Goal: Task Accomplishment & Management: Use online tool/utility

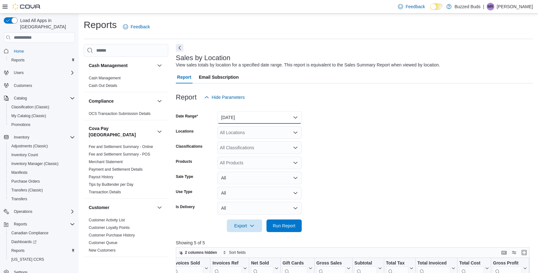
click at [239, 123] on button "[DATE]" at bounding box center [259, 117] width 84 height 13
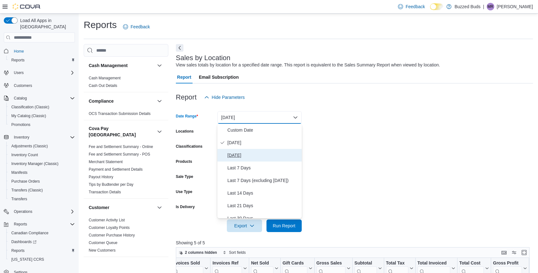
click at [240, 158] on span "[DATE]" at bounding box center [263, 155] width 72 height 8
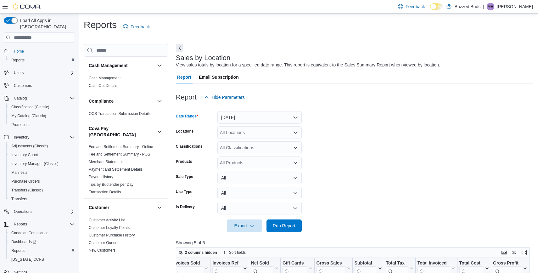
click at [289, 233] on div at bounding box center [354, 236] width 357 height 8
click at [289, 223] on span "Run Report" at bounding box center [284, 225] width 23 height 6
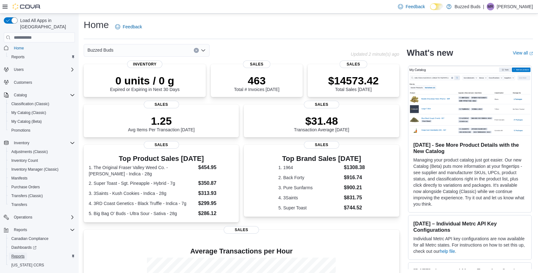
click at [24, 254] on span "Reports" at bounding box center [17, 256] width 13 height 5
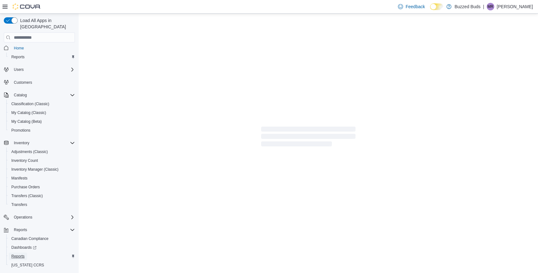
scroll to position [2, 0]
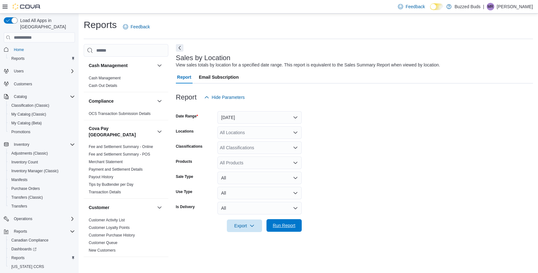
click at [295, 228] on span "Run Report" at bounding box center [284, 225] width 23 height 6
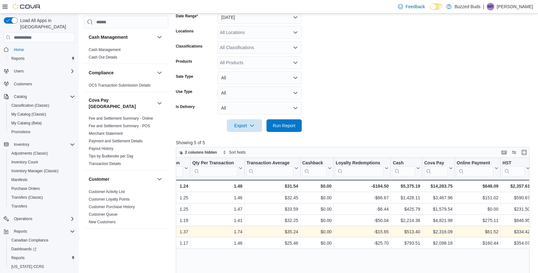
scroll to position [37, 0]
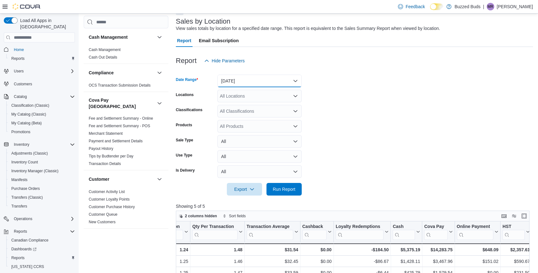
click at [239, 83] on button "Yesterday" at bounding box center [259, 81] width 84 height 13
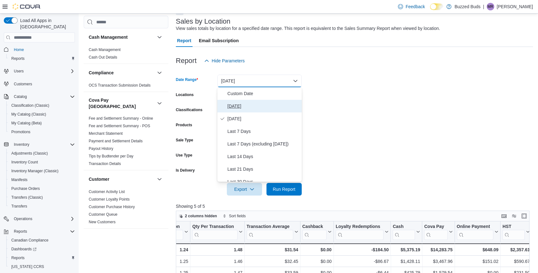
click at [233, 107] on span "Today" at bounding box center [263, 106] width 72 height 8
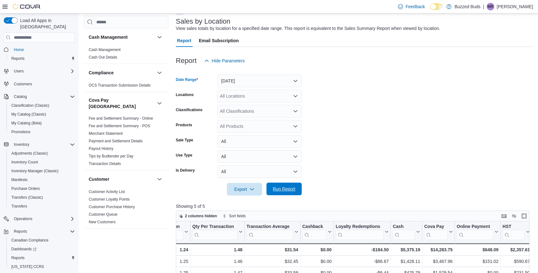
click at [278, 189] on span "Run Report" at bounding box center [284, 189] width 23 height 6
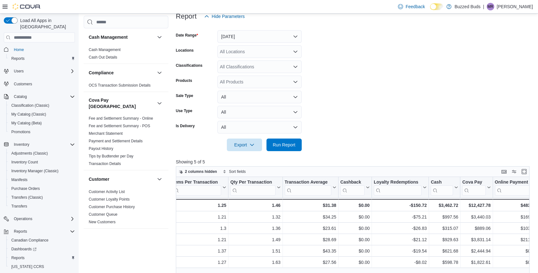
scroll to position [0, 582]
